Goal: Information Seeking & Learning: Learn about a topic

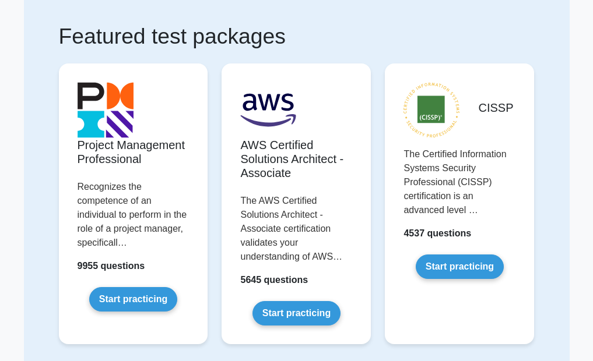
scroll to position [93, 0]
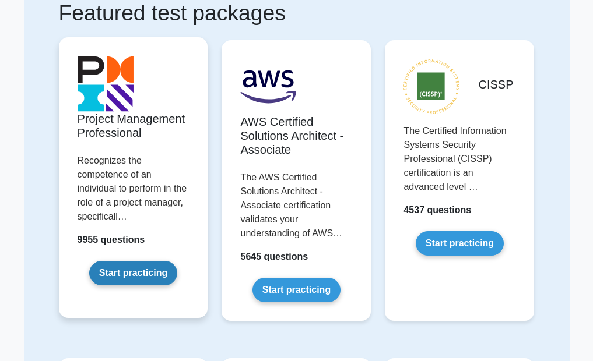
click at [114, 273] on link "Start practicing" at bounding box center [133, 273] width 88 height 24
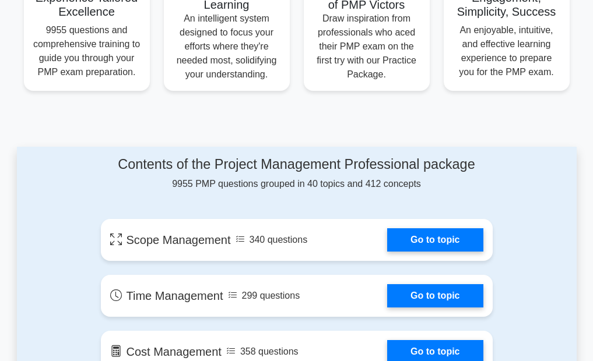
scroll to position [560, 0]
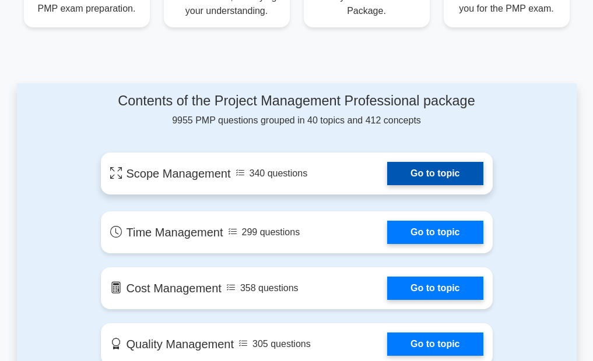
click at [387, 167] on link "Go to topic" at bounding box center [435, 173] width 96 height 23
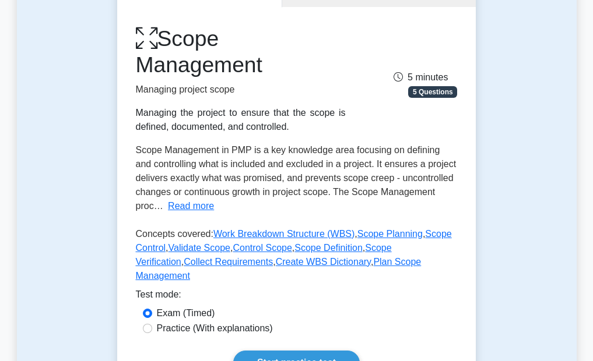
scroll to position [210, 0]
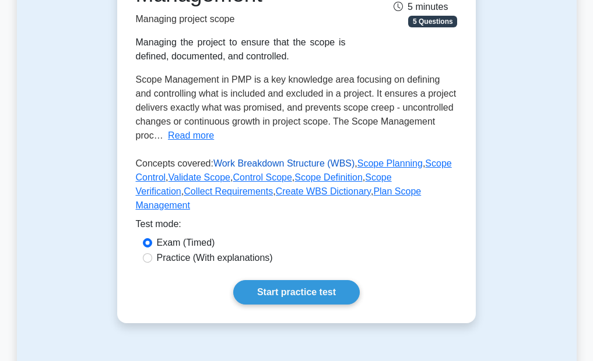
click at [230, 160] on link "Work Breakdown Structure (WBS)" at bounding box center [283, 164] width 141 height 10
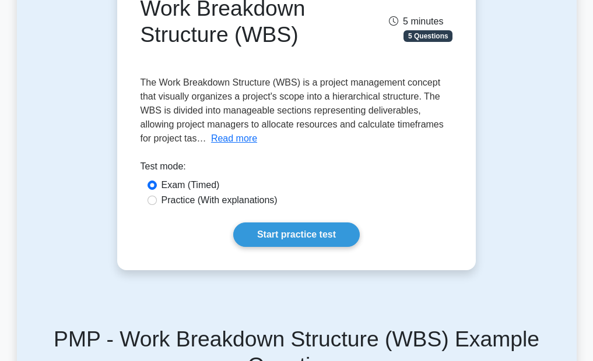
scroll to position [187, 0]
